Goal: Task Accomplishment & Management: Manage account settings

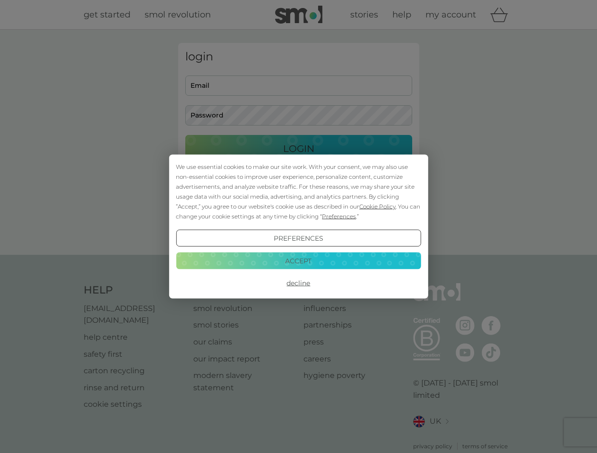
click at [377, 206] on span "Cookie Policy" at bounding box center [377, 206] width 36 height 7
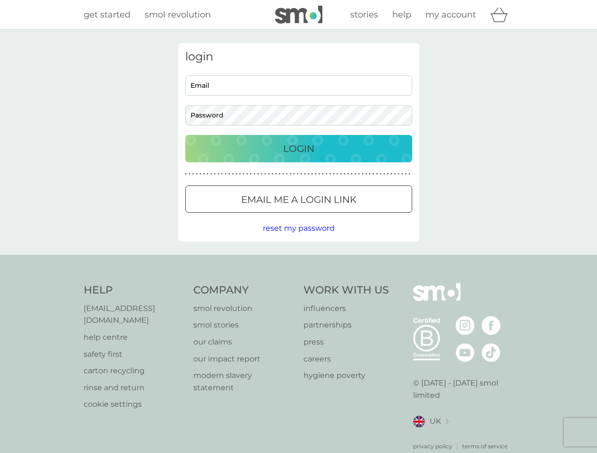
click at [338, 216] on div "login Email Password Login ● ● ● ● ● ● ● ● ● ● ● ● ● ● ● ● ● ● ● ● ● ● ● ● ● ● …" at bounding box center [298, 142] width 241 height 199
click at [298, 239] on div "login Email Password Login ● ● ● ● ● ● ● ● ● ● ● ● ● ● ● ● ● ● ● ● ● ● ● ● ● ● …" at bounding box center [298, 142] width 241 height 199
click at [298, 283] on div "Help [EMAIL_ADDRESS][DOMAIN_NAME] help centre safety first carton recycling rin…" at bounding box center [299, 367] width 430 height 168
click at [298, 261] on div "Help [EMAIL_ADDRESS][DOMAIN_NAME] help centre safety first carton recycling rin…" at bounding box center [298, 367] width 597 height 224
